Goal: Browse casually

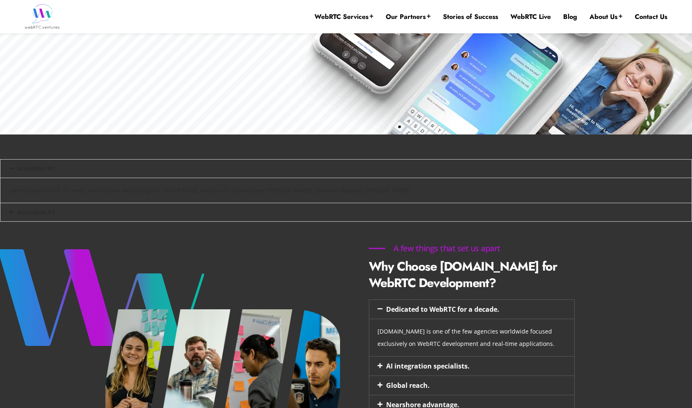
scroll to position [349, 0]
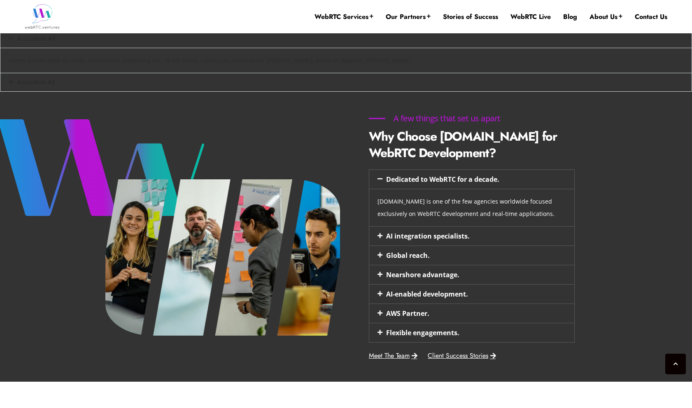
click at [472, 179] on link "Dedicated to WebRTC for a decade." at bounding box center [442, 179] width 113 height 9
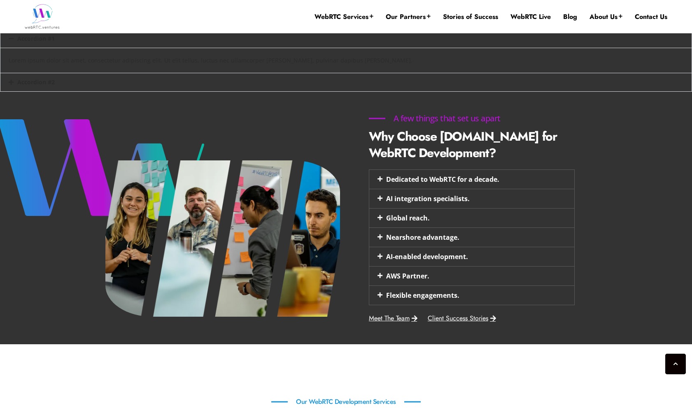
click at [472, 179] on link "Dedicated to WebRTC for a decade." at bounding box center [442, 179] width 113 height 9
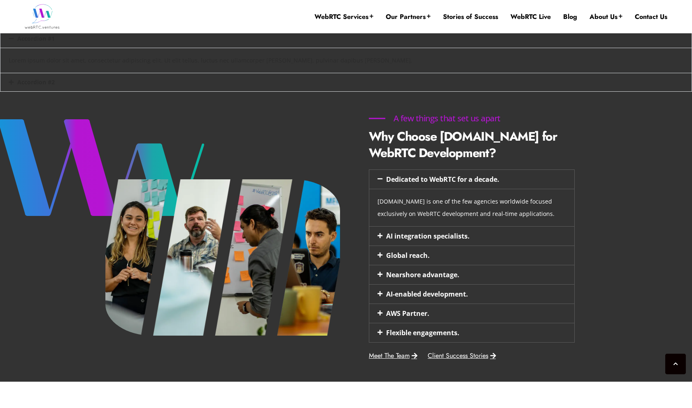
click at [422, 238] on link "AI integration specialists." at bounding box center [428, 236] width 84 height 9
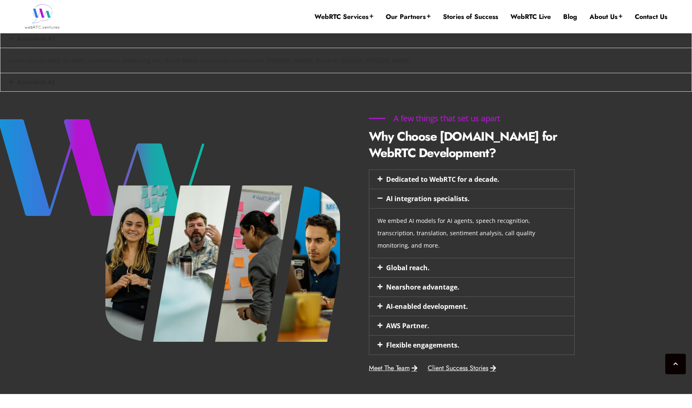
click at [407, 260] on div "Global reach." at bounding box center [471, 267] width 205 height 19
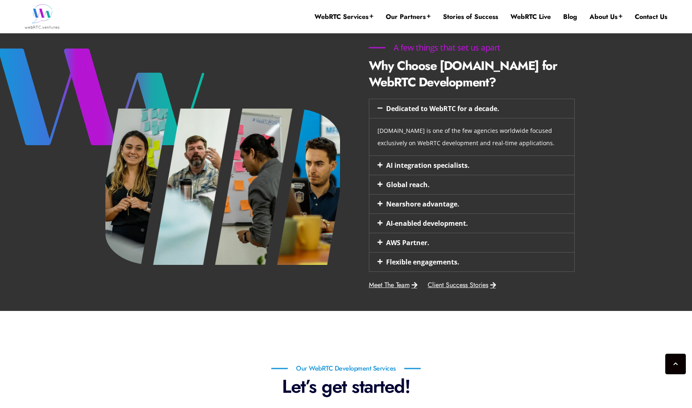
scroll to position [286, 0]
